Goal: Information Seeking & Learning: Learn about a topic

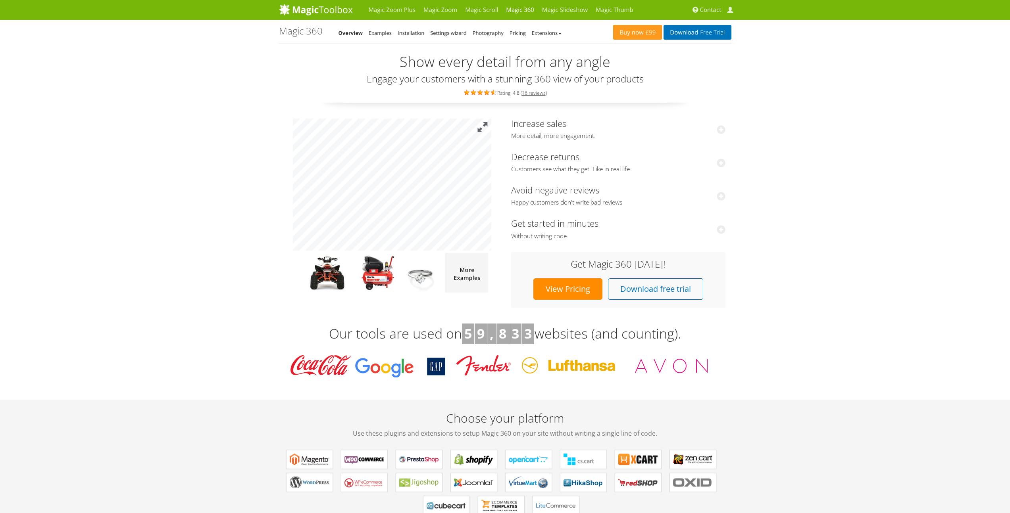
click at [485, 129] on button at bounding box center [482, 127] width 17 height 17
click at [315, 262] on img at bounding box center [326, 273] width 61 height 40
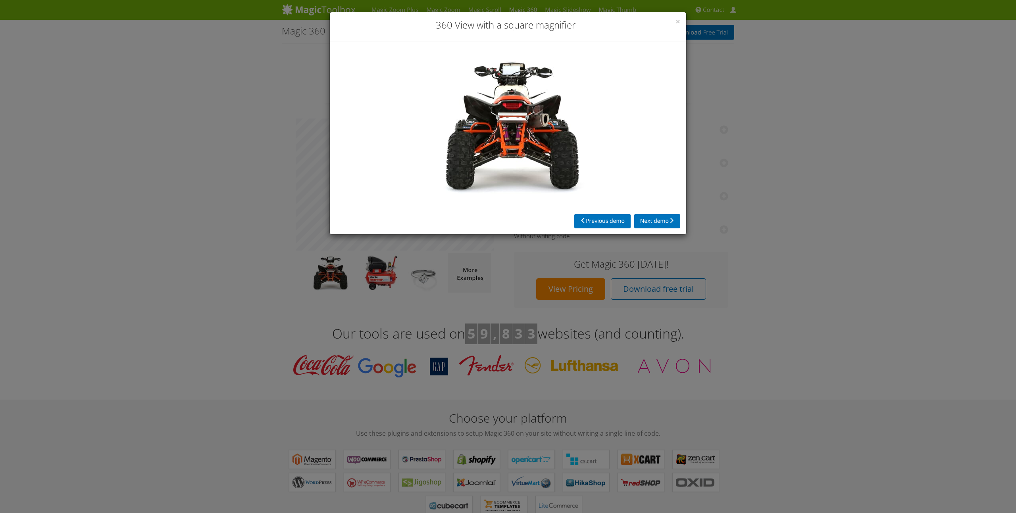
click at [367, 273] on div "× 360 View with a square magnifier Previous demo Next demo" at bounding box center [508, 256] width 1016 height 513
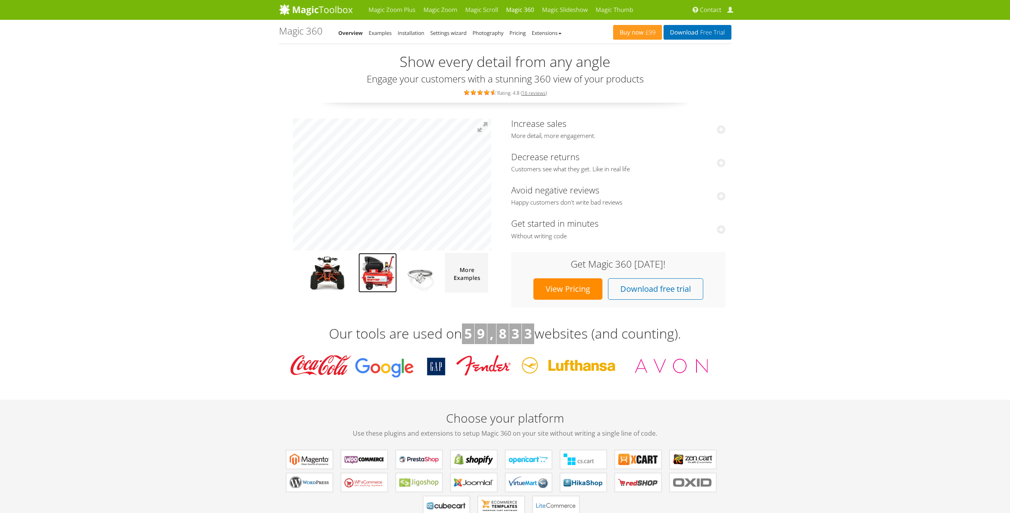
click at [373, 274] on img at bounding box center [377, 273] width 38 height 40
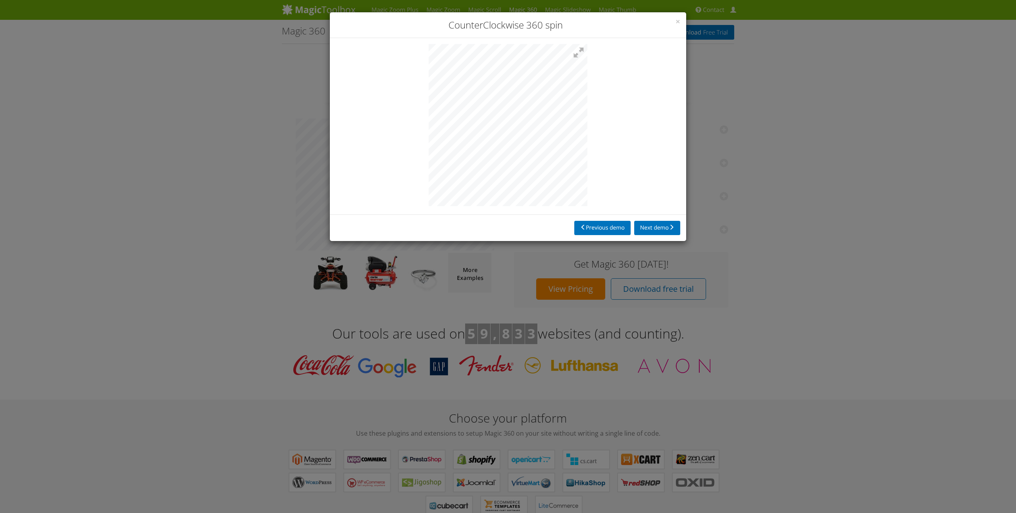
click at [373, 274] on div "× CounterClockwise 360 spin Previous demo Next demo" at bounding box center [508, 256] width 1016 height 513
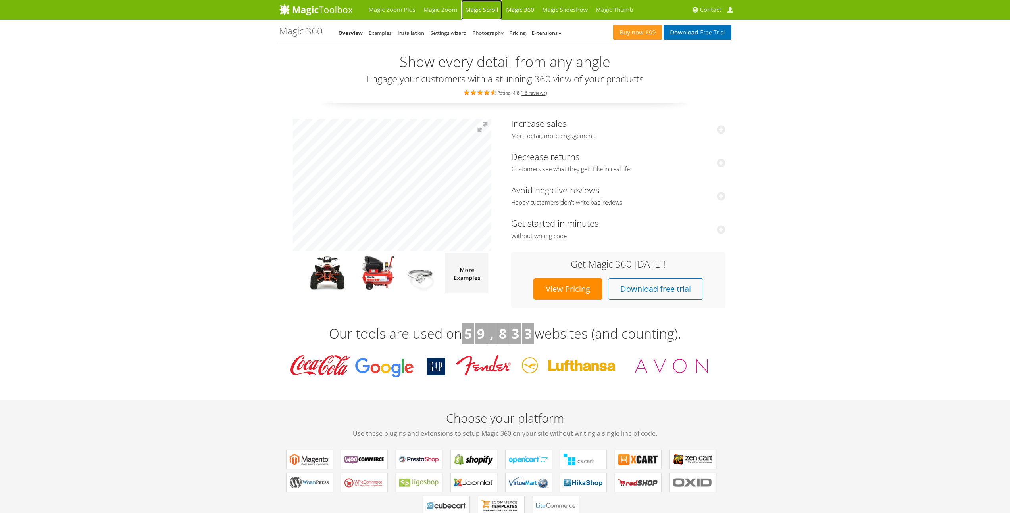
click at [484, 9] on link "Magic Scroll" at bounding box center [481, 10] width 41 height 20
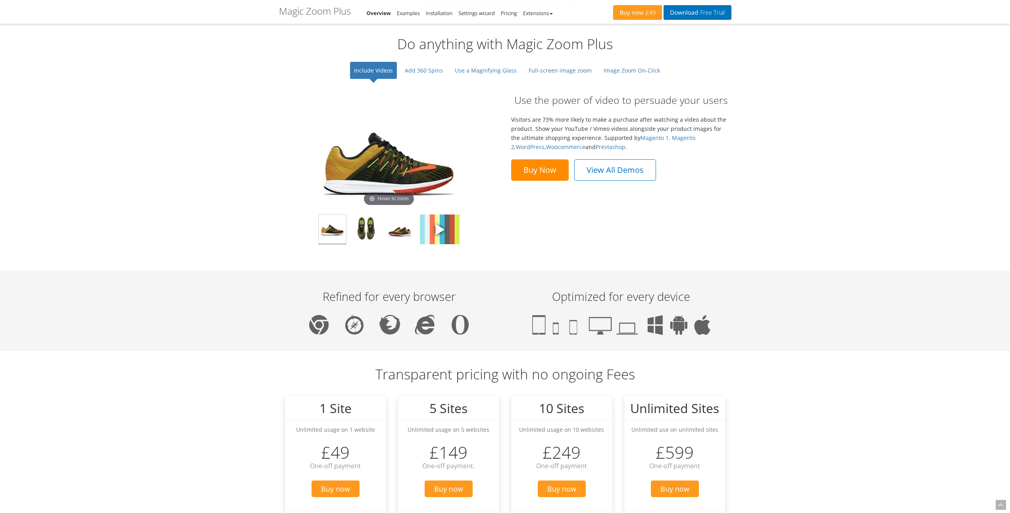
scroll to position [586, 0]
